Goal: Communication & Community: Answer question/provide support

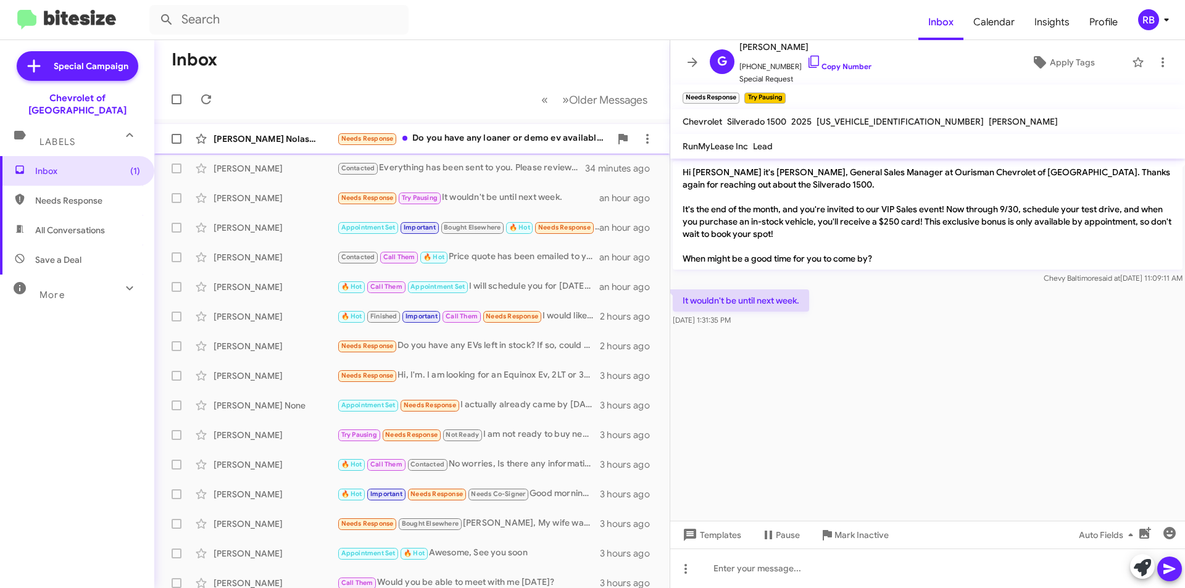
click at [504, 136] on div "Needs Response Do you have any loaner or demo ev available?" at bounding box center [473, 138] width 273 height 14
